Goal: Information Seeking & Learning: Learn about a topic

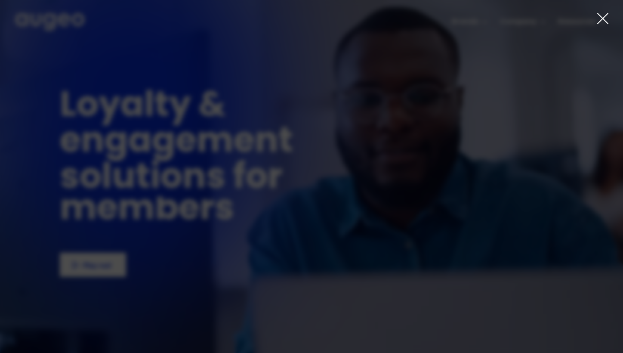
click at [110, 259] on div "carousel" at bounding box center [311, 257] width 623 height 3
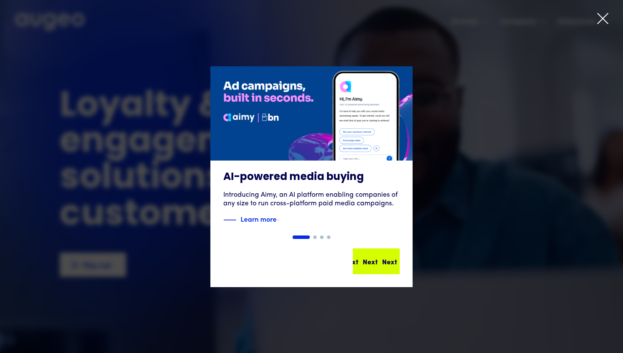
click at [377, 267] on div "Next Next Next Next" at bounding box center [376, 261] width 45 height 24
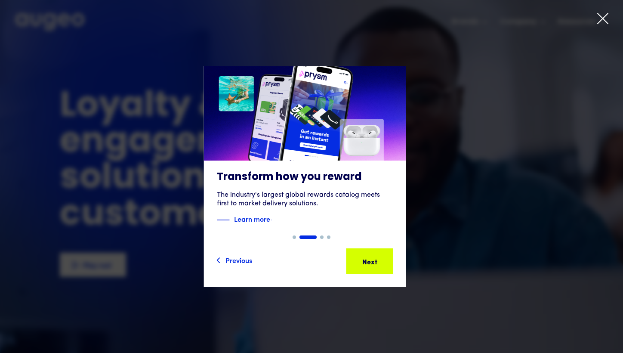
click at [377, 268] on div "Next Next Next Next" at bounding box center [369, 261] width 45 height 24
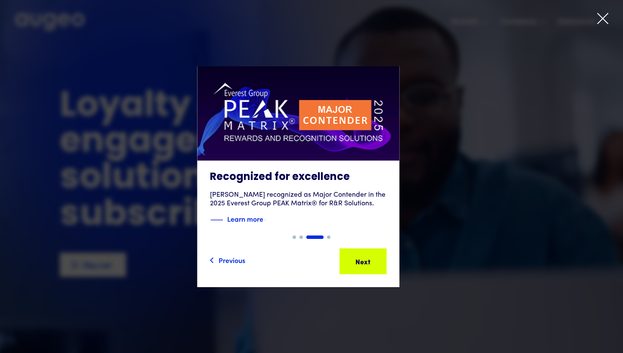
click at [377, 268] on div "Next Next Next Next" at bounding box center [362, 261] width 45 height 24
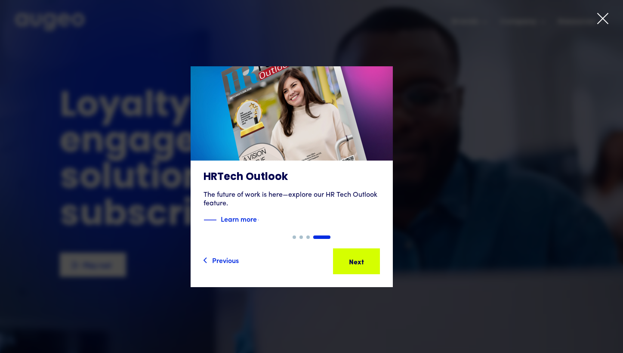
click at [377, 268] on div "Next Next Next Next" at bounding box center [356, 261] width 45 height 24
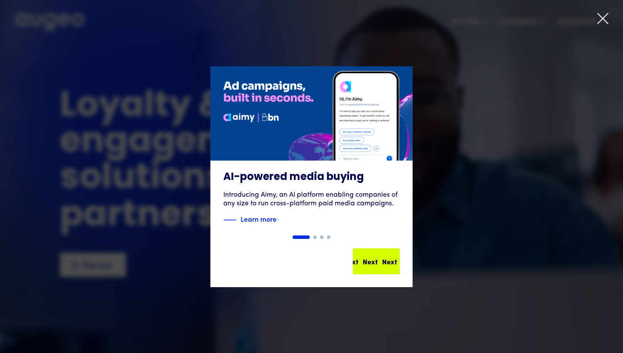
click at [377, 268] on div "Next Next Next Next" at bounding box center [376, 261] width 45 height 24
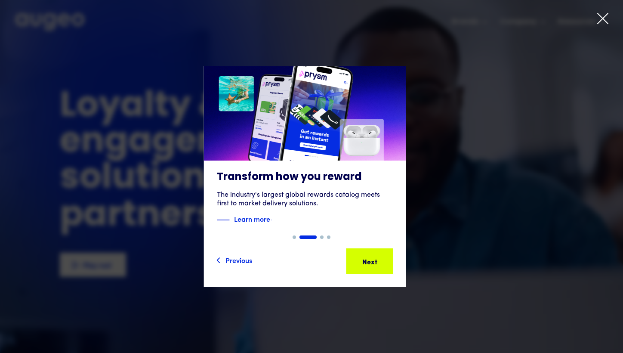
click at [377, 268] on div "Next Next Next Next" at bounding box center [369, 261] width 45 height 24
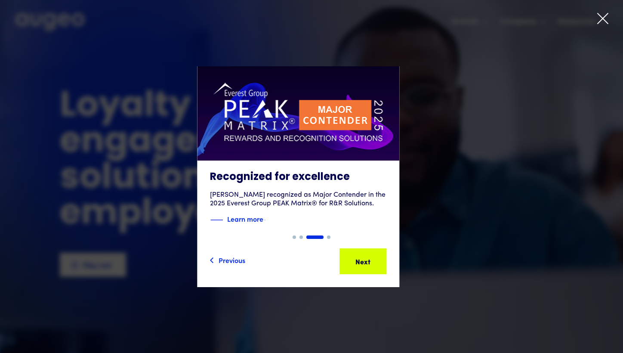
click at [377, 268] on div "Next Next Next Next" at bounding box center [362, 261] width 45 height 24
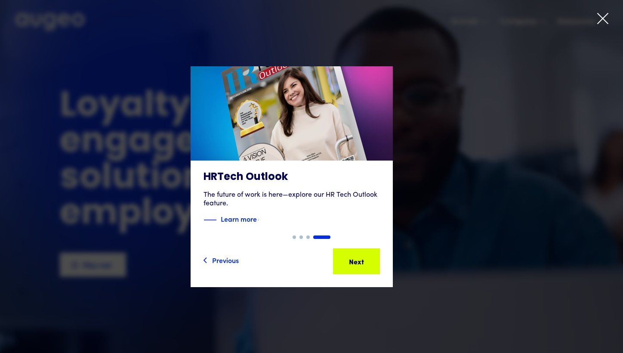
click at [377, 268] on div "Next Next Next Next" at bounding box center [356, 261] width 45 height 24
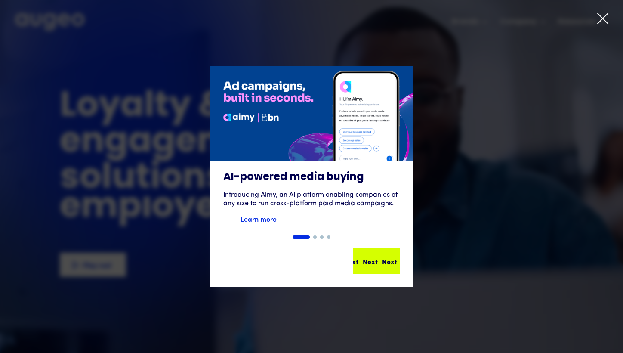
click at [377, 268] on div "Next Next Next Next" at bounding box center [376, 261] width 45 height 24
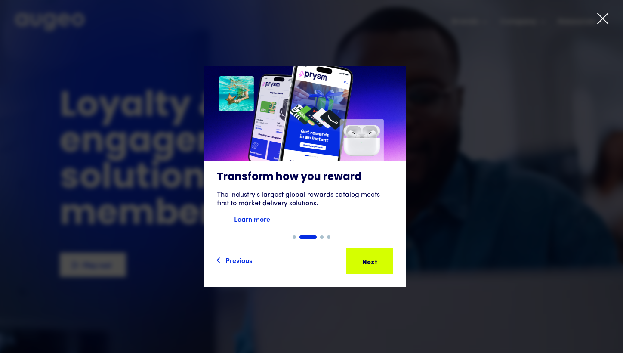
click at [377, 268] on div "Next Next Next Next" at bounding box center [369, 261] width 45 height 24
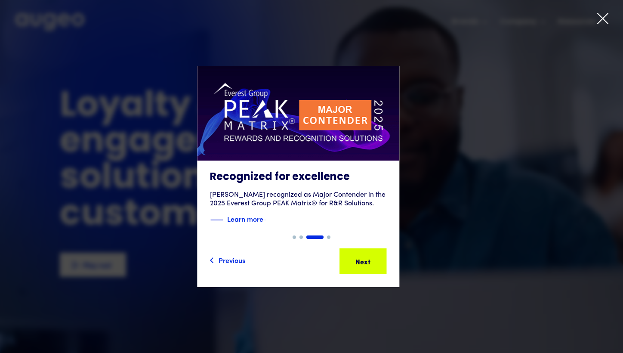
click at [245, 262] on div "Previous" at bounding box center [232, 260] width 27 height 10
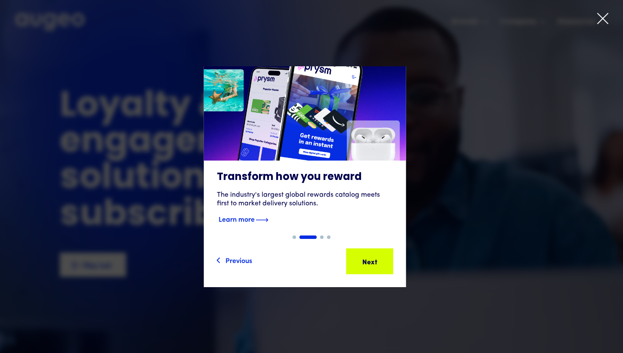
click at [255, 217] on strong "Learn more" at bounding box center [237, 218] width 36 height 9
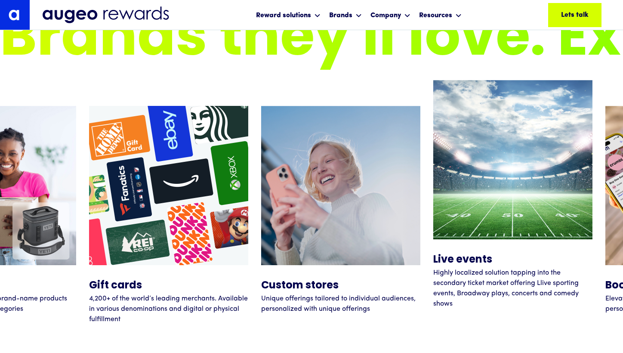
scroll to position [3298, 0]
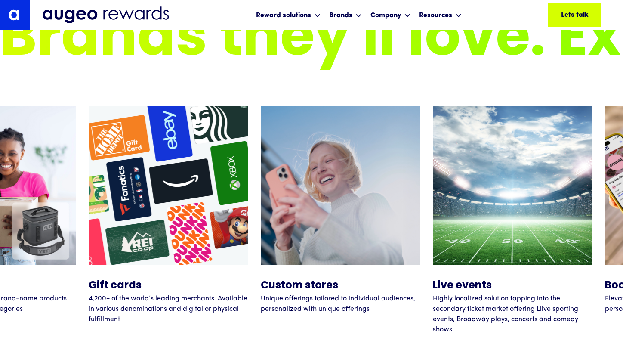
click at [601, 81] on div "Brands they'll love. Experiences that inspire. Brands they'll love. Experiences…" at bounding box center [311, 173] width 623 height 339
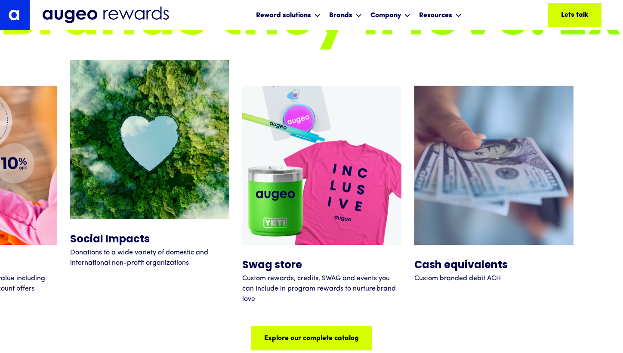
scroll to position [4014, 0]
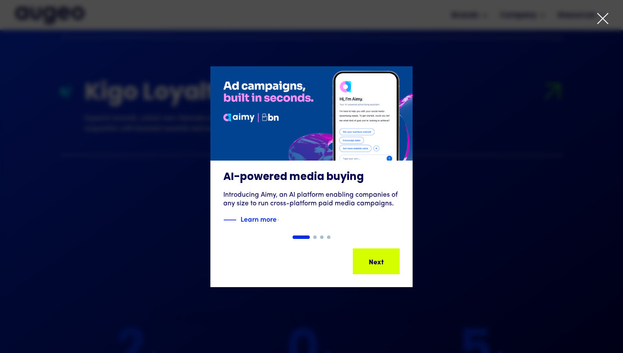
click at [493, 130] on div "1 of 4" at bounding box center [311, 176] width 623 height 221
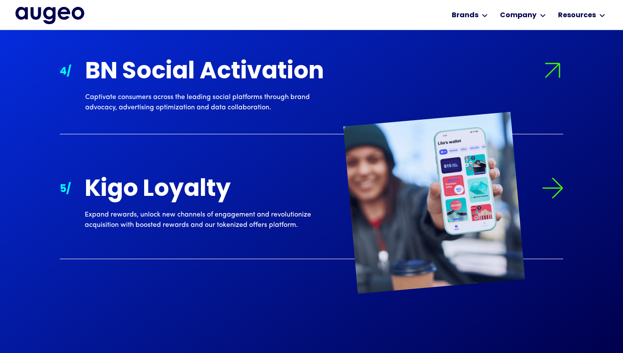
scroll to position [1186, 0]
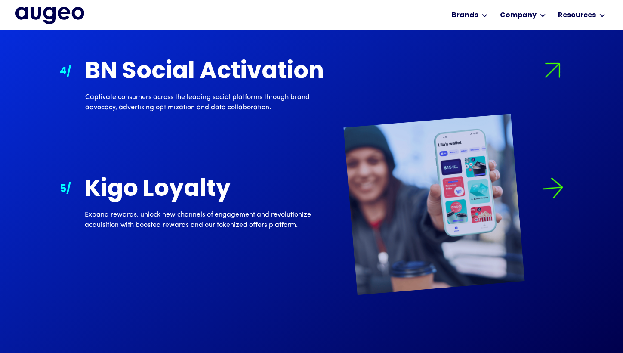
click at [222, 207] on div "Kigo Loyalty Expand rewards, unlock new channels of engagement and revolutioniz…" at bounding box center [209, 203] width 248 height 53
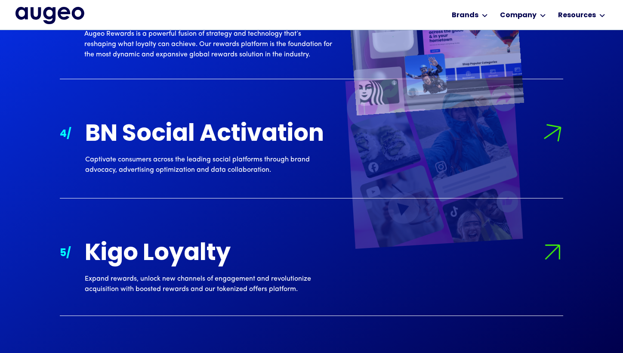
scroll to position [1125, 0]
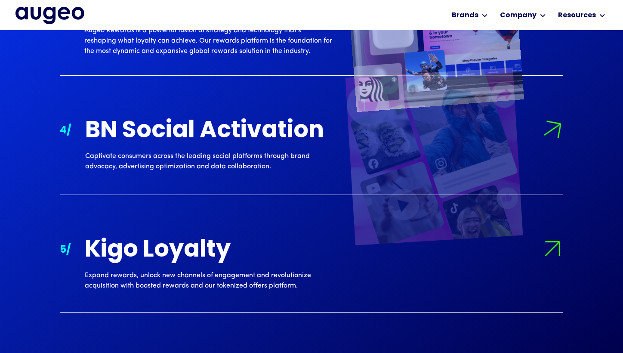
click at [197, 45] on div "Augeo Rewards is a powerful fusion of strategy and technology that’s reshaping …" at bounding box center [208, 40] width 248 height 31
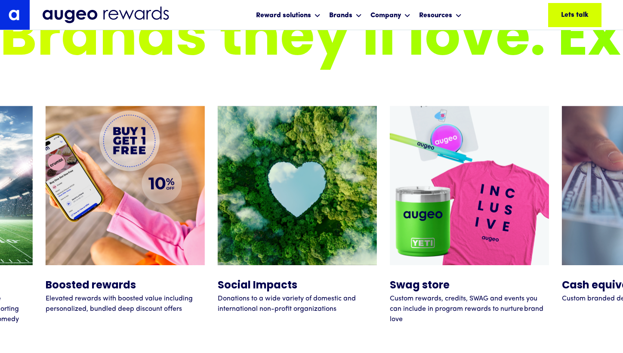
scroll to position [3654, 0]
